Goal: Transaction & Acquisition: Purchase product/service

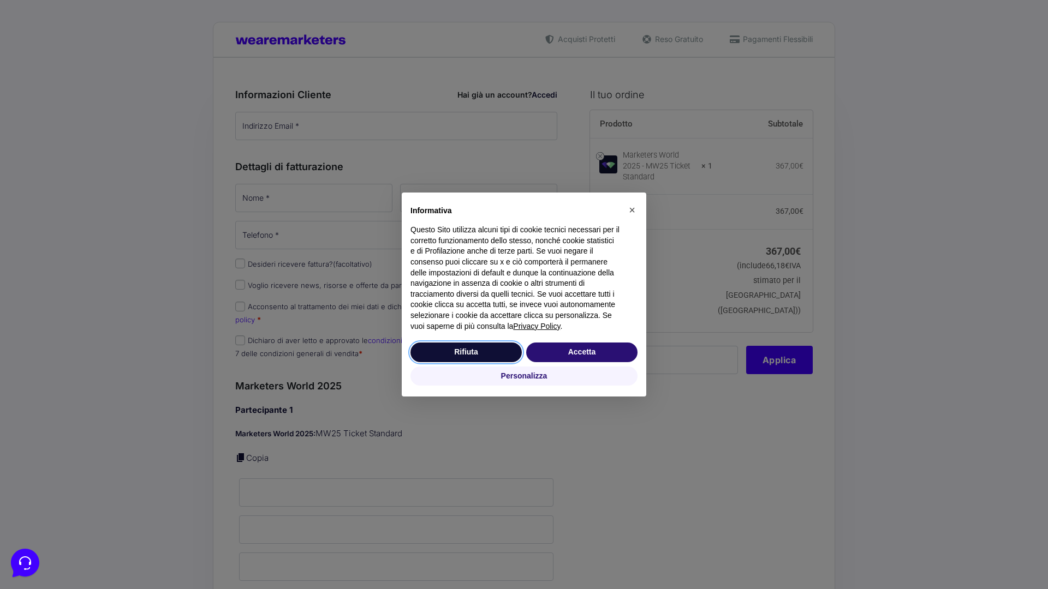
click at [466, 352] on button "Rifiuta" at bounding box center [465, 353] width 111 height 20
